Goal: Use online tool/utility: Use online tool/utility

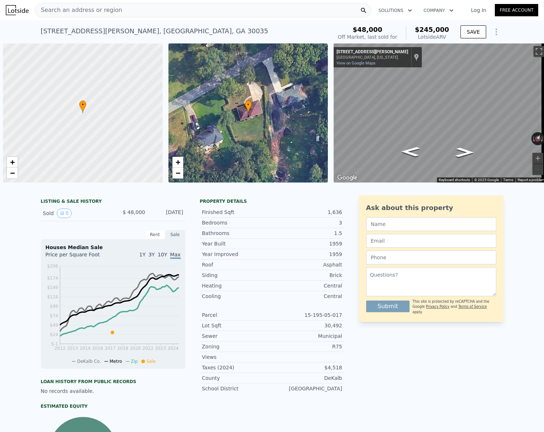
scroll to position [0, 3]
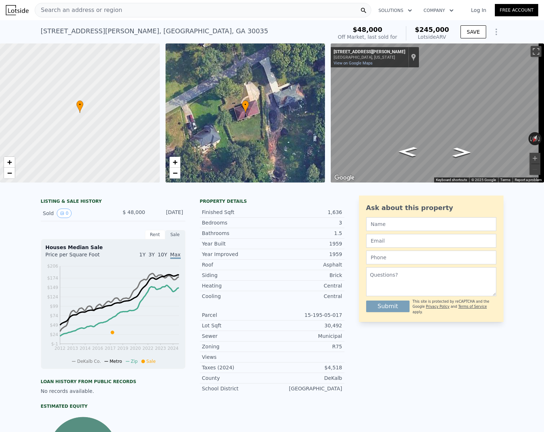
click at [116, 12] on div "Search an address or region" at bounding box center [203, 10] width 337 height 14
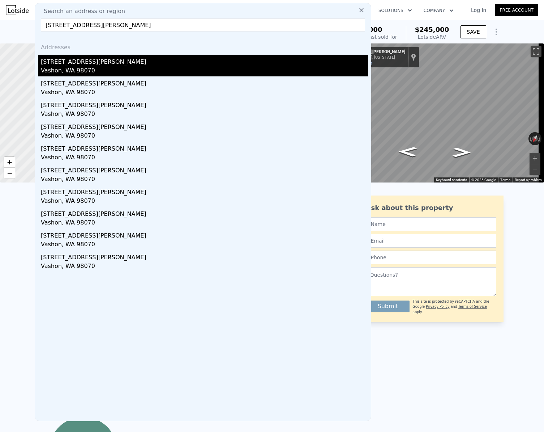
type input "[STREET_ADDRESS][PERSON_NAME]"
click at [69, 64] on div "[STREET_ADDRESS][PERSON_NAME]" at bounding box center [204, 61] width 327 height 12
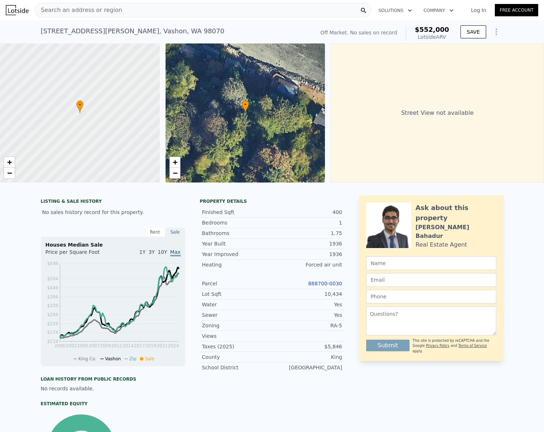
click at [319, 286] on link "888700-0030" at bounding box center [325, 283] width 34 height 6
click at [161, 14] on div "Search an address or region" at bounding box center [203, 10] width 337 height 14
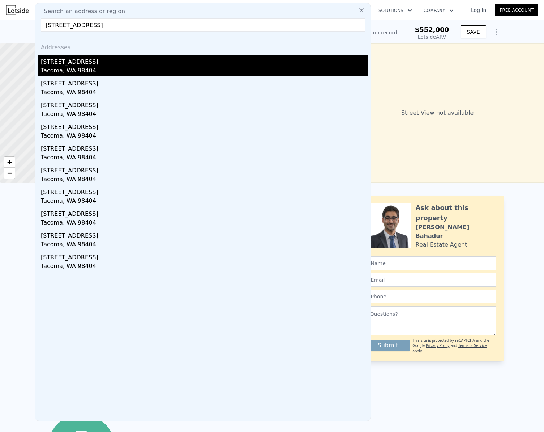
type input "[STREET_ADDRESS]"
click at [74, 67] on div "Tacoma, WA 98404" at bounding box center [204, 71] width 327 height 10
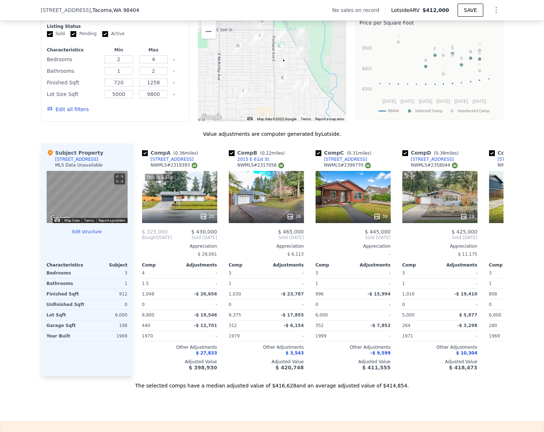
scroll to position [685, 0]
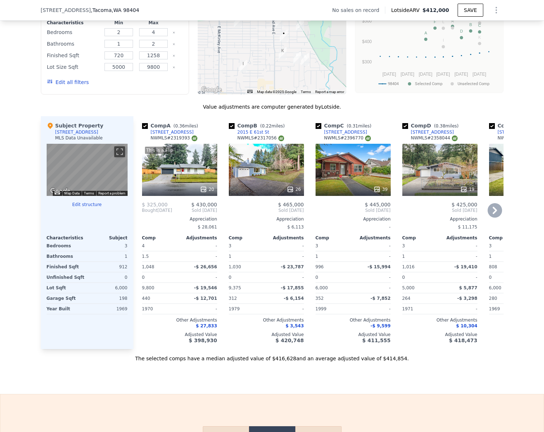
click at [351, 175] on div "39" at bounding box center [353, 170] width 75 height 52
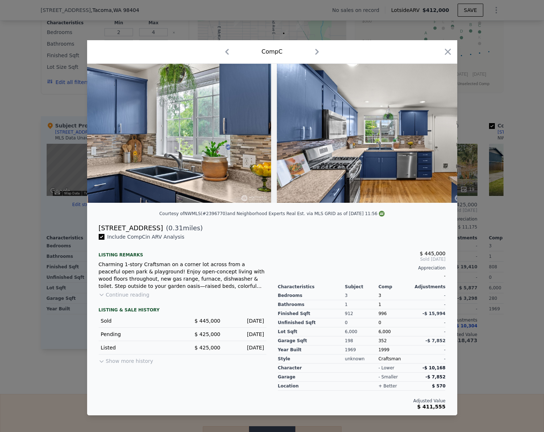
scroll to position [0, 2311]
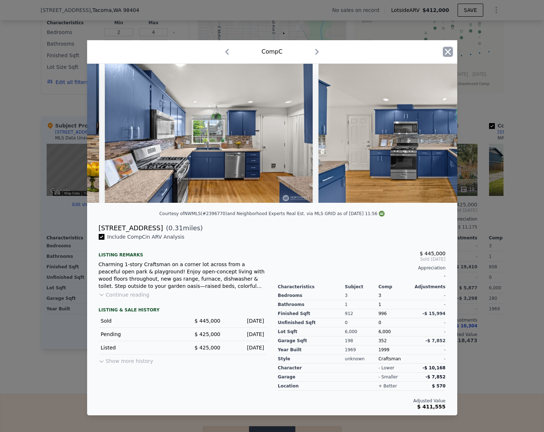
click at [447, 49] on icon "button" at bounding box center [448, 52] width 6 height 6
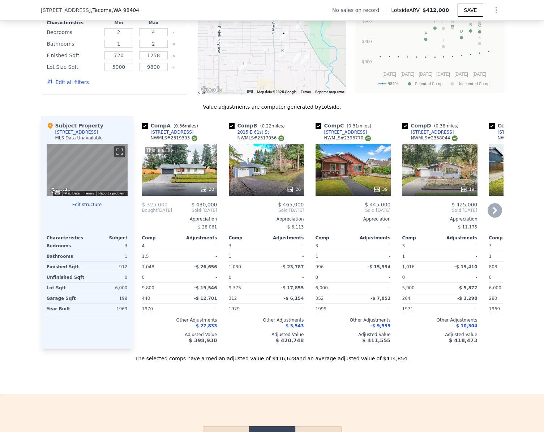
click at [449, 174] on div "19" at bounding box center [440, 170] width 75 height 52
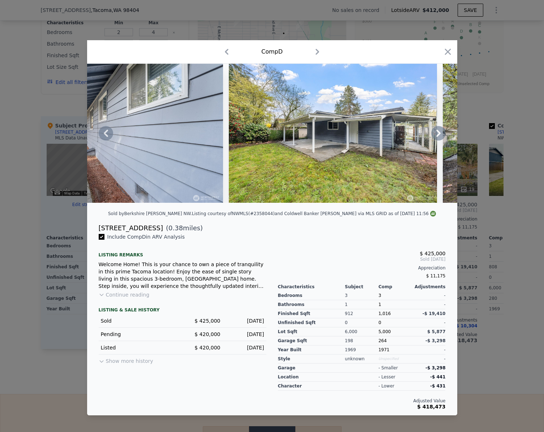
scroll to position [0, 3372]
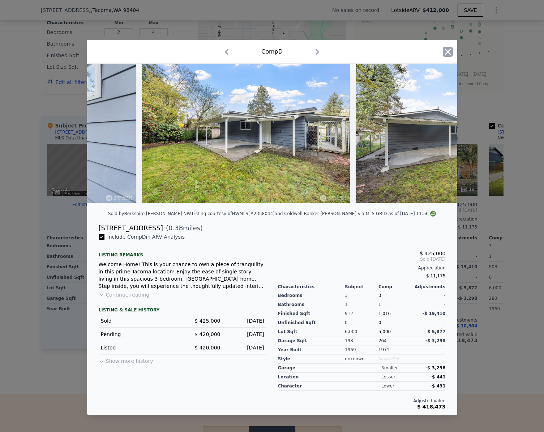
click at [452, 48] on icon "button" at bounding box center [448, 52] width 10 height 10
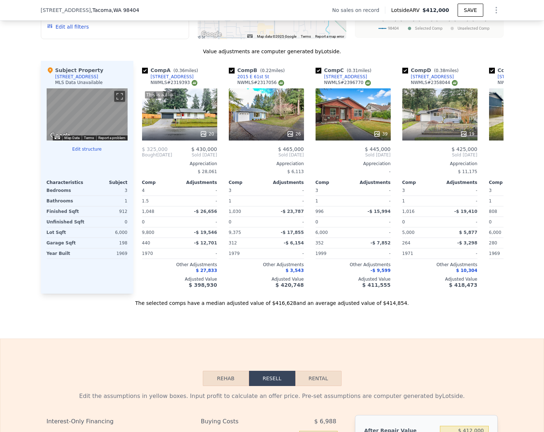
scroll to position [902, 0]
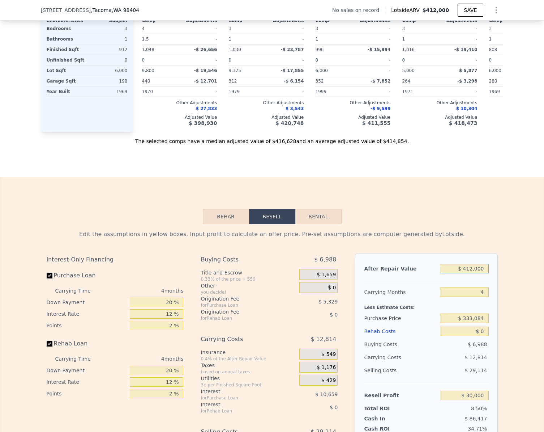
click at [469, 273] on input "$ 412,000" at bounding box center [464, 268] width 48 height 9
type input "$ 42"
type input "-$ 352,883"
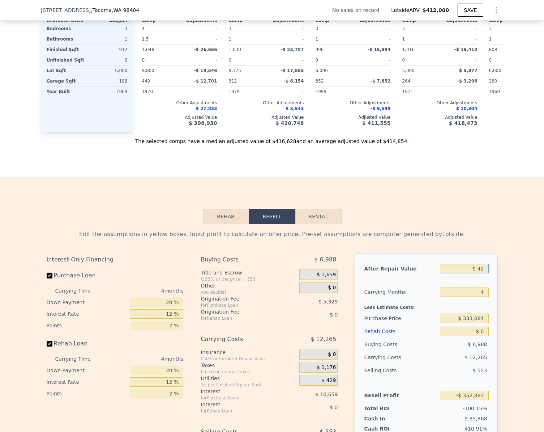
type input "$ 425"
type input "-$ 352,493"
type input "$ 425,000"
type input "$ 42,081"
type input "$ 425,000"
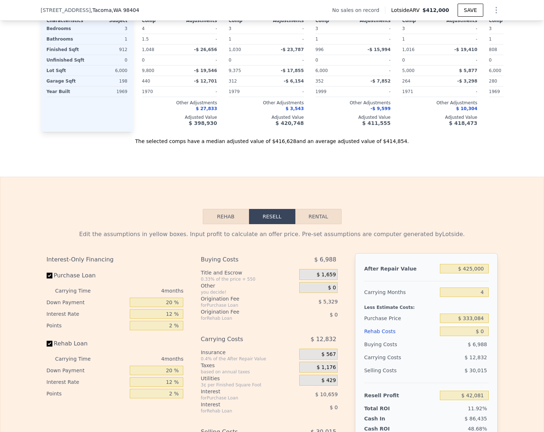
click at [511, 339] on div "Edit the assumptions in yellow boxes. Input profit to calculate an offer price.…" at bounding box center [272, 358] width 544 height 269
click at [480, 323] on input "$ 333,084" at bounding box center [464, 317] width 48 height 9
type input "$ 300,000"
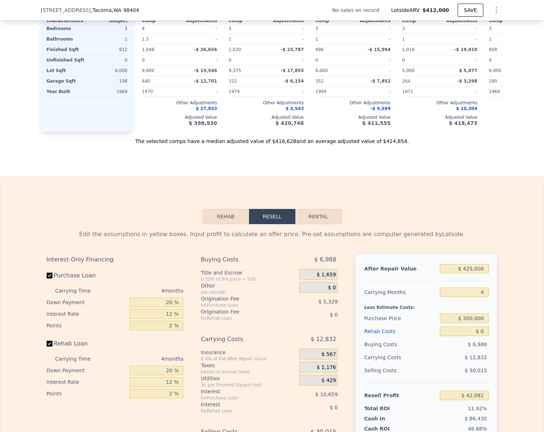
click at [507, 323] on div "Edit the assumptions in yellow boxes. Input profit to calculate an offer price.…" at bounding box center [272, 358] width 544 height 269
type input "$ 76,864"
click at [49, 346] on input "Rehab Loan" at bounding box center [50, 343] width 6 height 6
checkbox input "false"
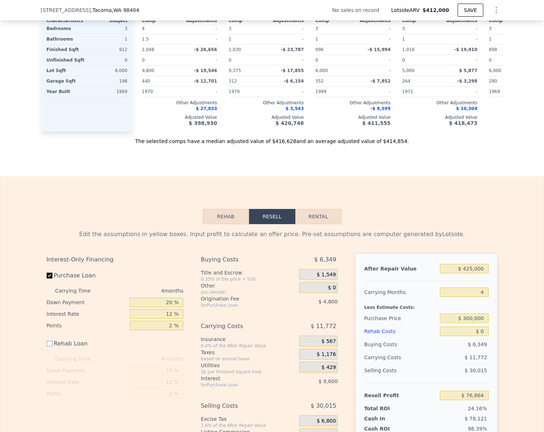
click at [217, 224] on button "Rehab" at bounding box center [226, 216] width 46 height 15
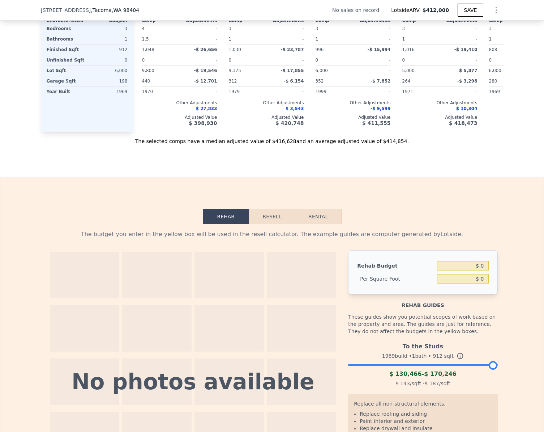
click at [366, 365] on div at bounding box center [422, 363] width 149 height 4
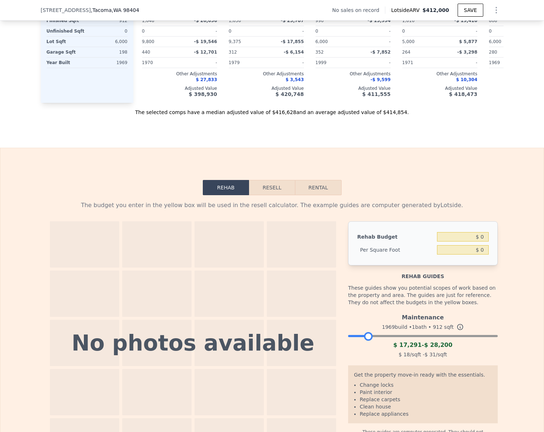
scroll to position [974, 0]
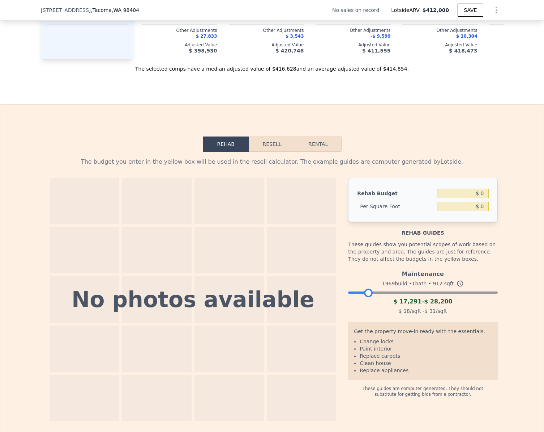
click at [378, 293] on div at bounding box center [422, 290] width 149 height 4
click at [392, 293] on div at bounding box center [422, 290] width 149 height 4
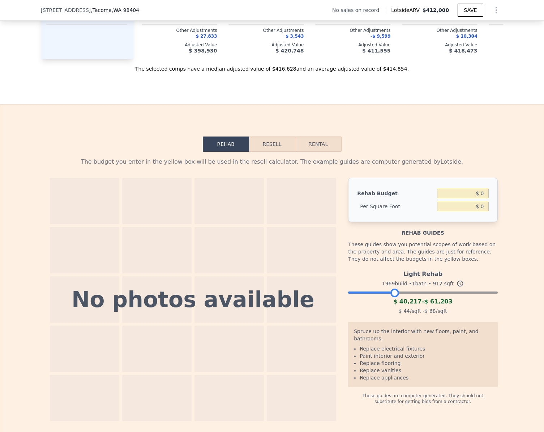
click at [271, 152] on button "Resell" at bounding box center [272, 143] width 46 height 15
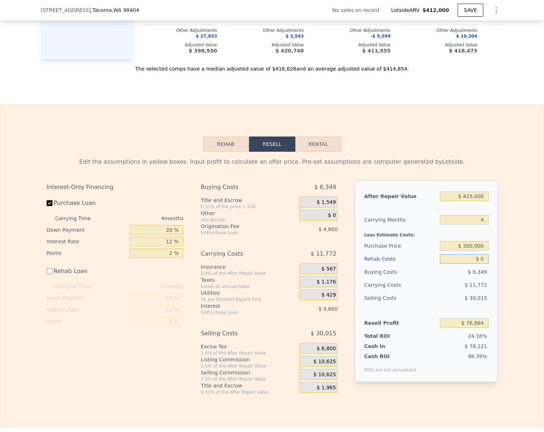
click at [483, 263] on input "$ 0" at bounding box center [464, 258] width 48 height 9
type input "$ 4"
type input "$ 76,860"
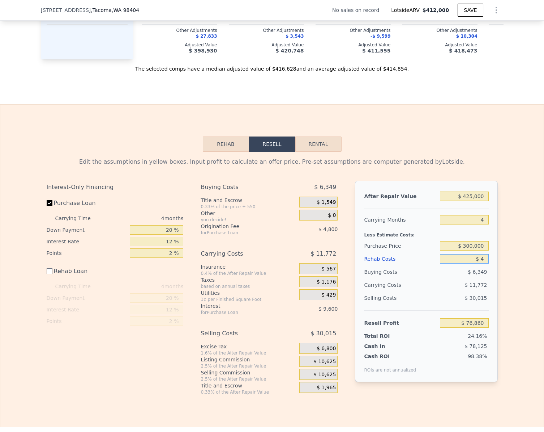
type input "$ 40"
type input "$ 76,824"
type input "$ 4,000"
type input "$ 76,464"
type input "$ 40,000"
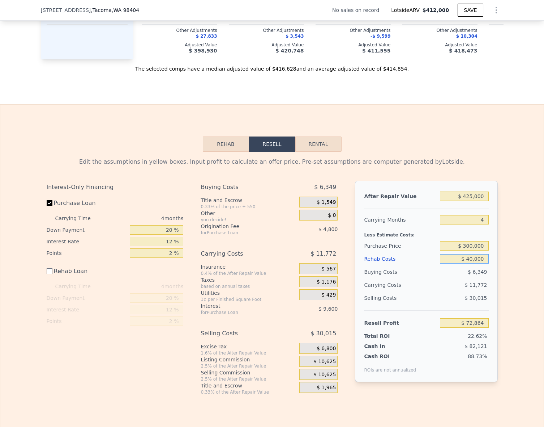
type input "$ 36,864"
type input "$ 40,000"
click at [520, 276] on div "Edit the assumptions in yellow boxes. Input profit to calculate an offer price.…" at bounding box center [272, 273] width 544 height 243
checkbox input "true"
type input "$ 412,000"
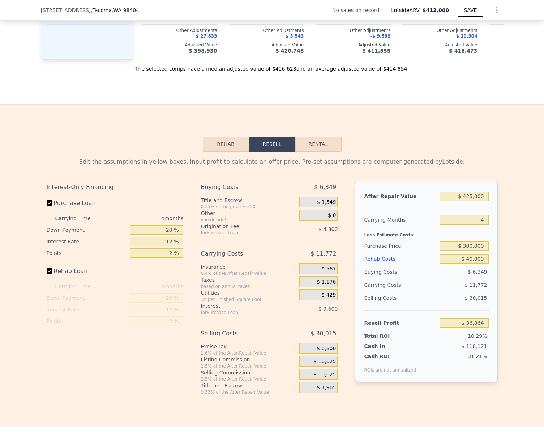
type input "$ 0"
type input "$ 30,000"
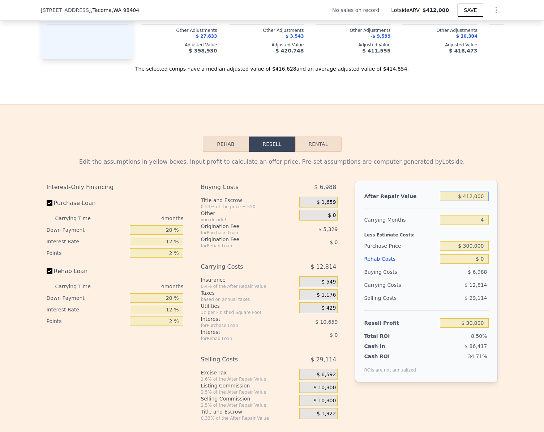
click at [482, 201] on input "$ 412,000" at bounding box center [464, 195] width 48 height 9
type input "$ 3"
type input "-$ 352,884"
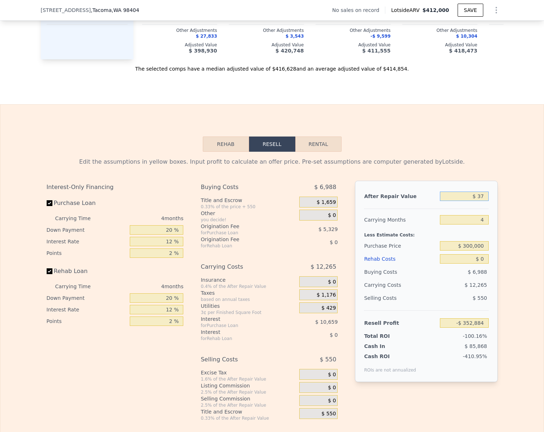
type input "$ 370"
type input "-$ 352,542"
type input "$ 37,000"
type input "-$ 318,501"
type input "$ 370,000"
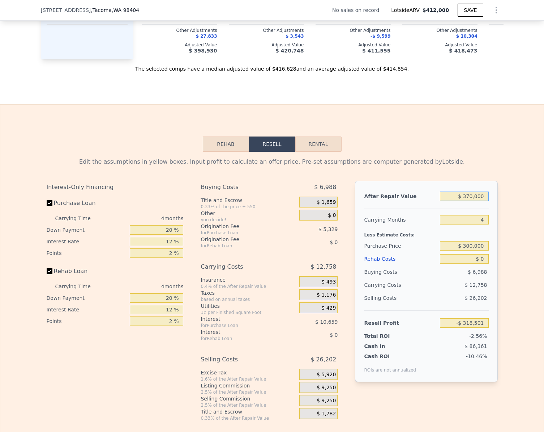
type input "-$ 9,032"
type input "$ 370,000"
click at [479, 327] on input "-$ 9,032" at bounding box center [464, 322] width 48 height 9
click at [513, 312] on div "Edit the assumptions in yellow boxes. Input profit to calculate an offer price.…" at bounding box center [272, 286] width 544 height 269
type input "$ 333,084"
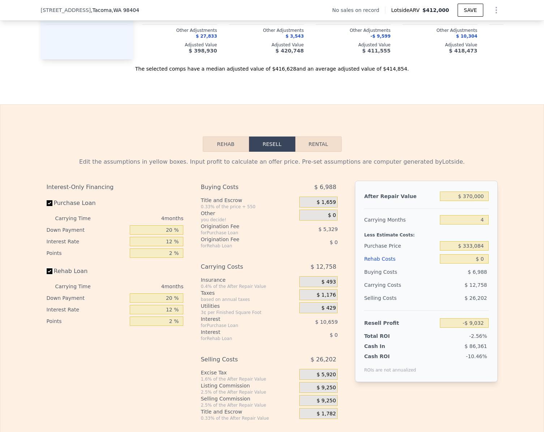
click at [47, 274] on input "Rehab Loan" at bounding box center [50, 271] width 6 height 6
checkbox input "false"
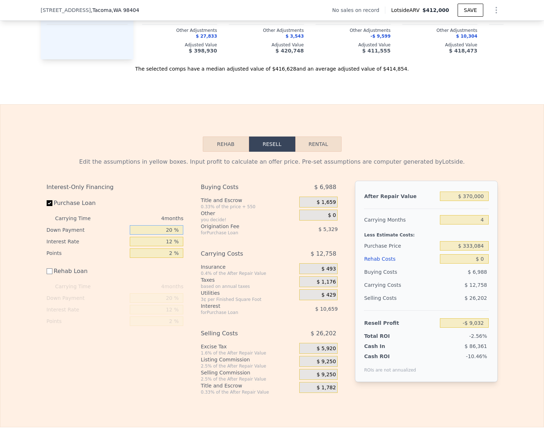
click at [172, 234] on input "20 %" at bounding box center [157, 229] width 54 height 9
type input "2 %"
type input "-$ 12,627"
type input "20 %"
type input "-$ 9,032"
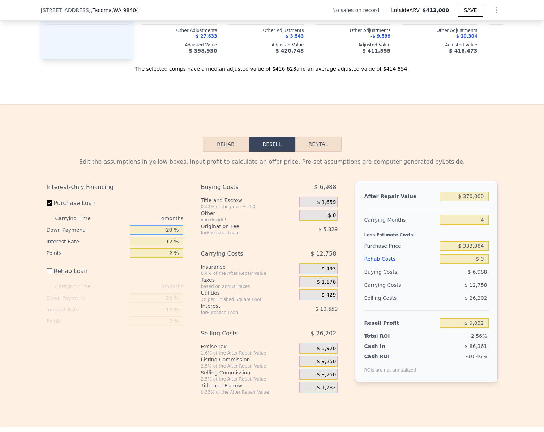
type input "2 %"
type input "-$ 12,627"
type input "0 %"
type input "-$ 13,029"
type input "0 %"
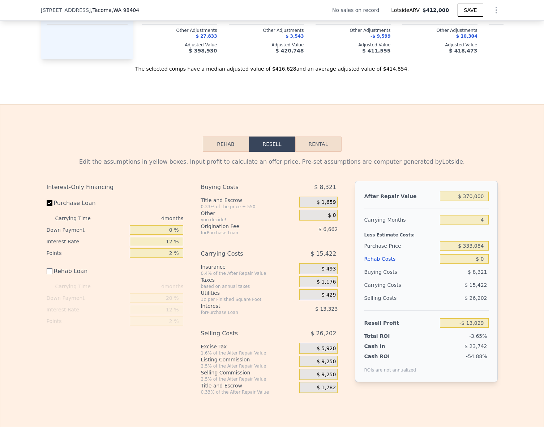
click at [158, 205] on div "Interest-Only Financing Purchase Loan Carrying Time 4 months Down Payment 0 % I…" at bounding box center [115, 253] width 137 height 146
click at [477, 250] on input "$ 333,084" at bounding box center [464, 245] width 48 height 9
type input "$ 300,000"
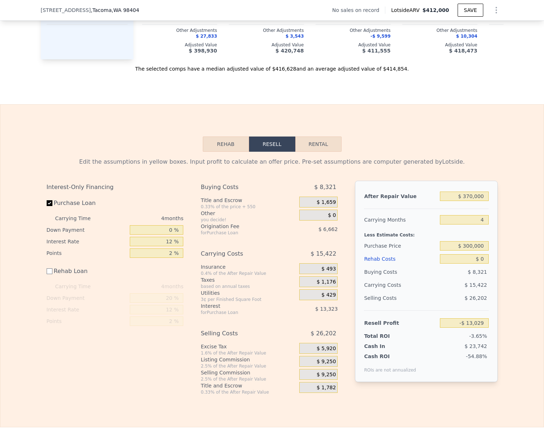
click at [516, 252] on div "Edit the assumptions in yellow boxes. Input profit to calculate an offer price.…" at bounding box center [272, 273] width 544 height 243
click at [478, 327] on input "$ 22,151" at bounding box center [464, 322] width 48 height 9
type input "$ 30,000"
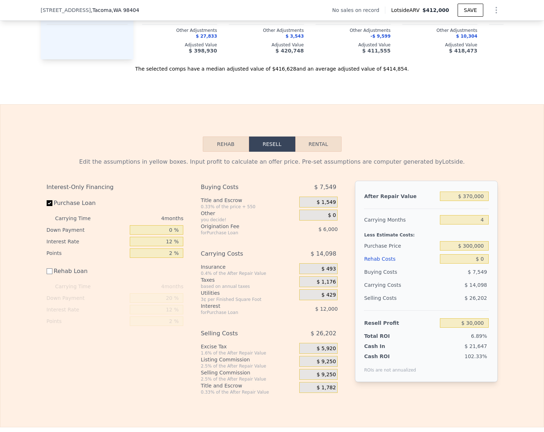
click at [509, 317] on div "Edit the assumptions in yellow boxes. Input profit to calculate an offer price.…" at bounding box center [272, 273] width 544 height 243
type input "$ 292,620"
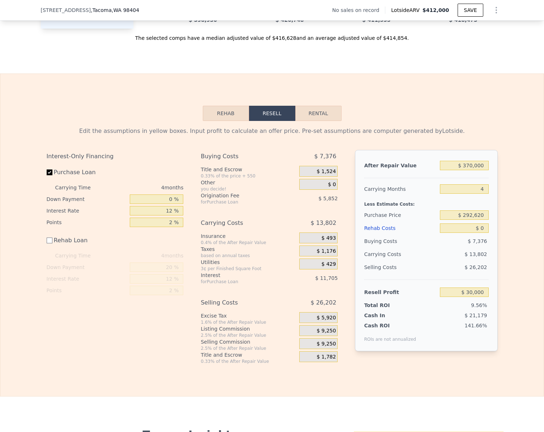
scroll to position [1010, 0]
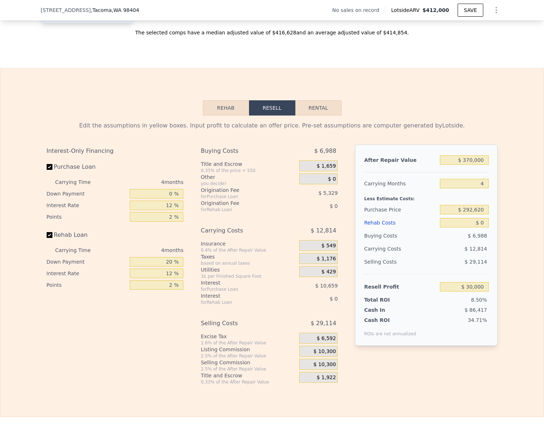
checkbox input "true"
type input "$ 412,000"
